Goal: Navigation & Orientation: Go to known website

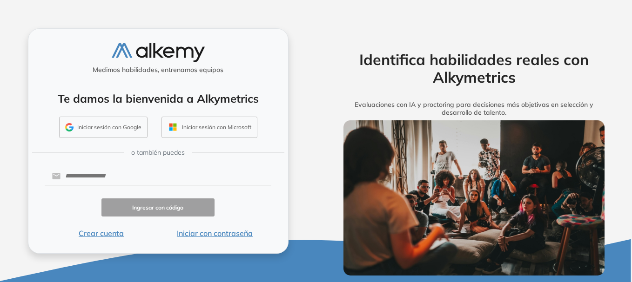
click at [123, 128] on button "Iniciar sesión con Google" at bounding box center [103, 127] width 88 height 21
click at [103, 126] on button "Iniciar sesión con Google" at bounding box center [103, 127] width 88 height 21
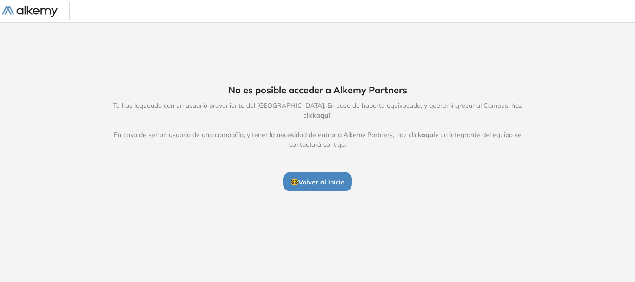
click at [330, 111] on span "aquí" at bounding box center [323, 115] width 14 height 8
